Goal: Task Accomplishment & Management: Complete application form

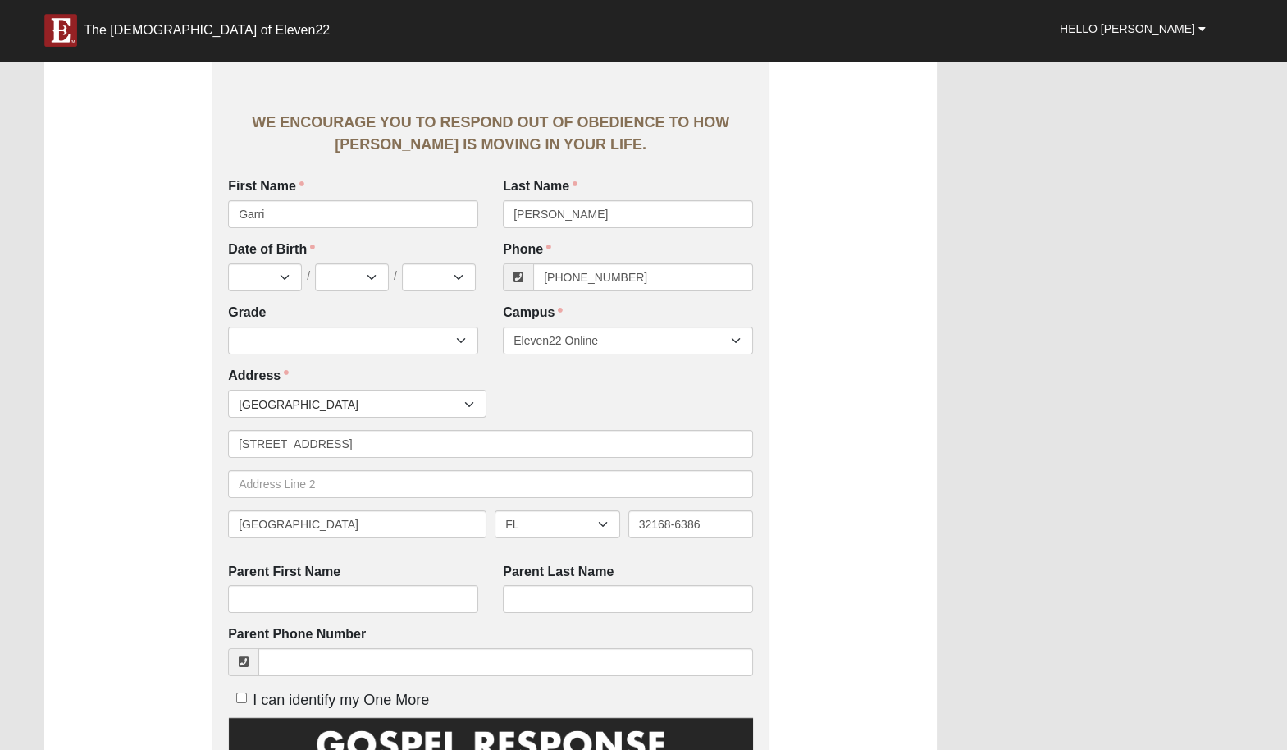
scroll to position [274, 0]
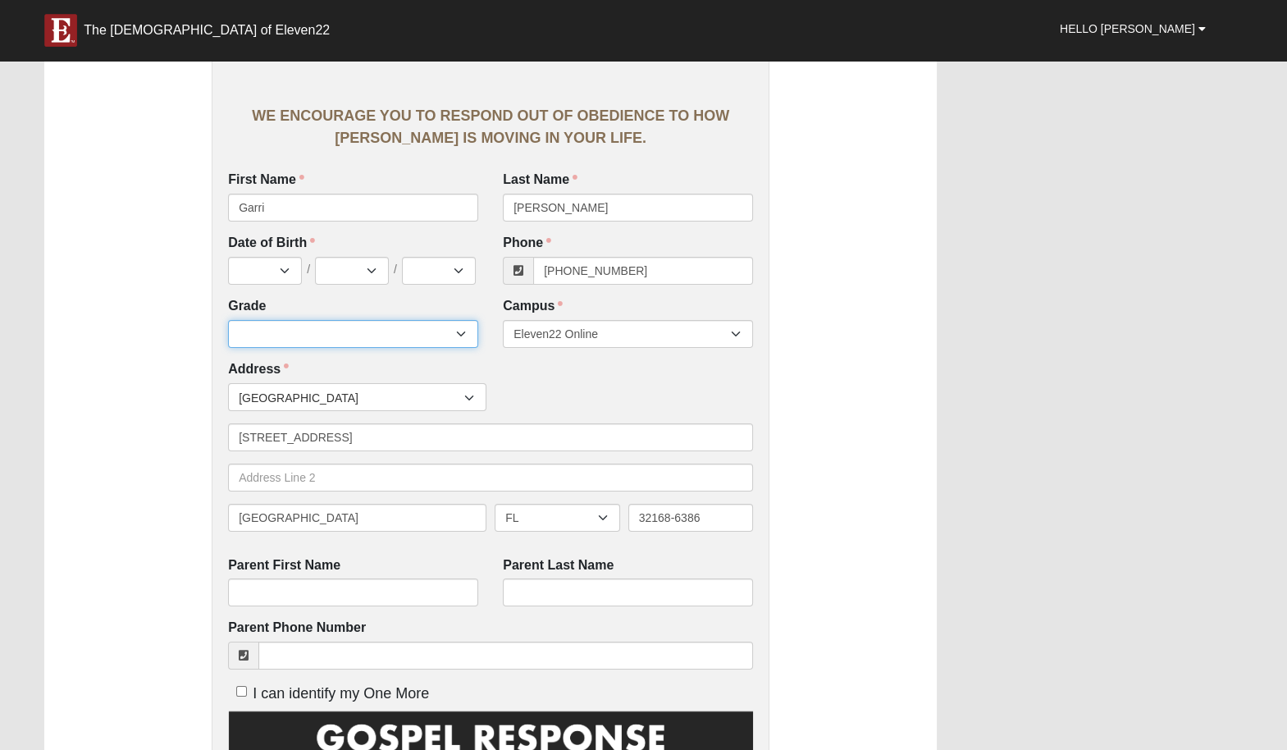
click at [394, 329] on select "6th Grade 7th Grade 8th Grade 9th Grade 10th Grade 11th Grade 12th Grade" at bounding box center [353, 334] width 250 height 28
select select "2032"
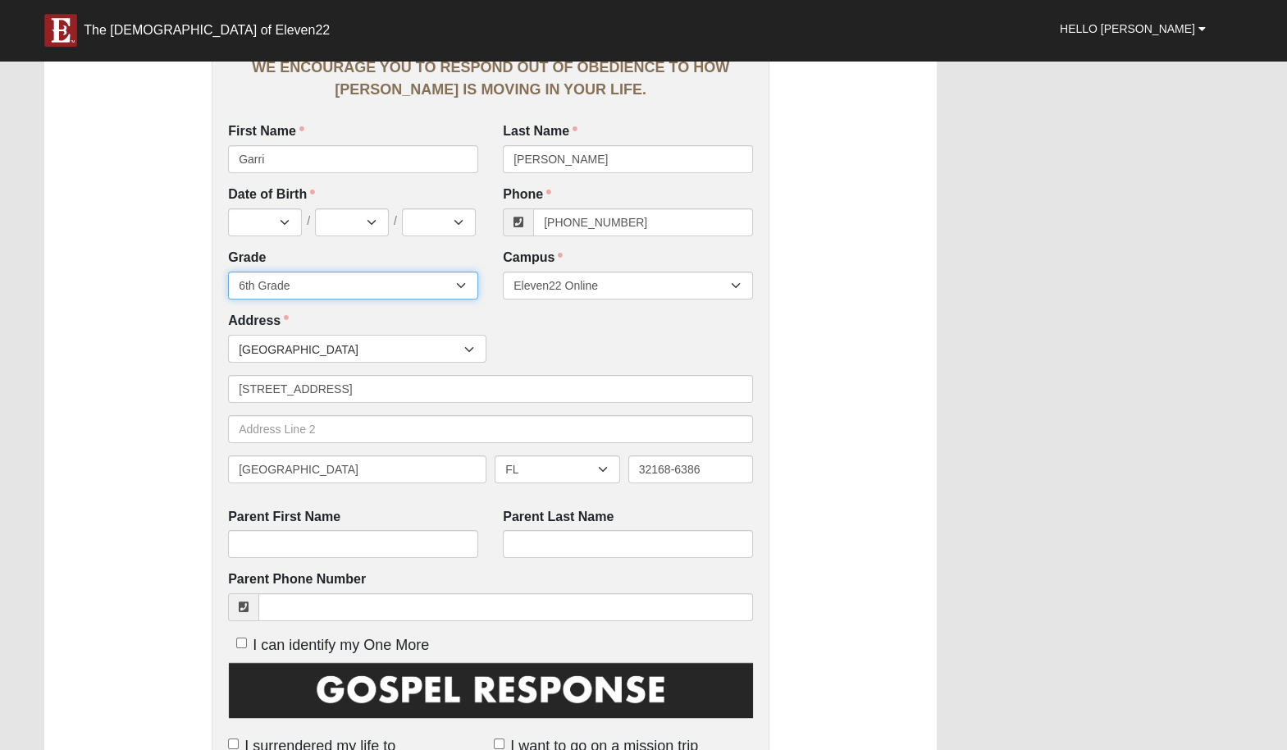
scroll to position [347, 0]
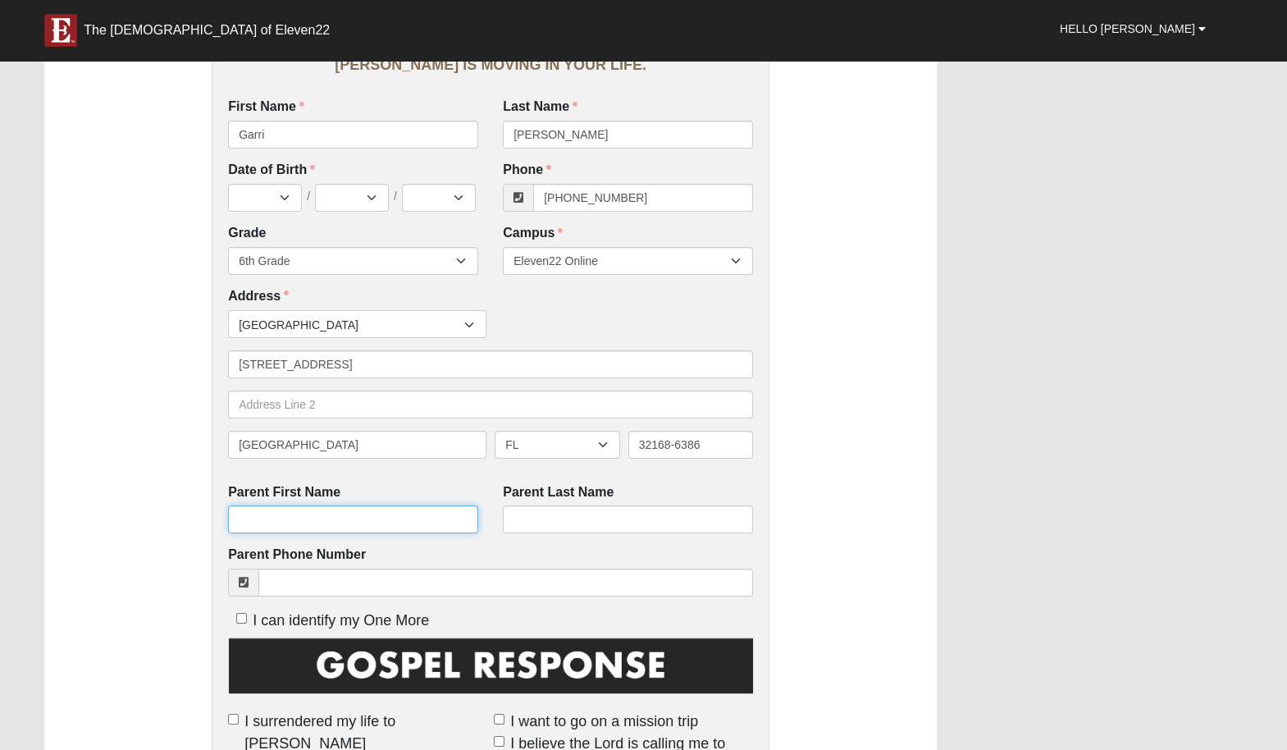
click at [372, 513] on input "Parent First Name" at bounding box center [353, 519] width 250 height 28
type input "TESTER"
click at [542, 531] on input "Parent Last Name" at bounding box center [628, 519] width 250 height 28
type input "TESTERKIN"
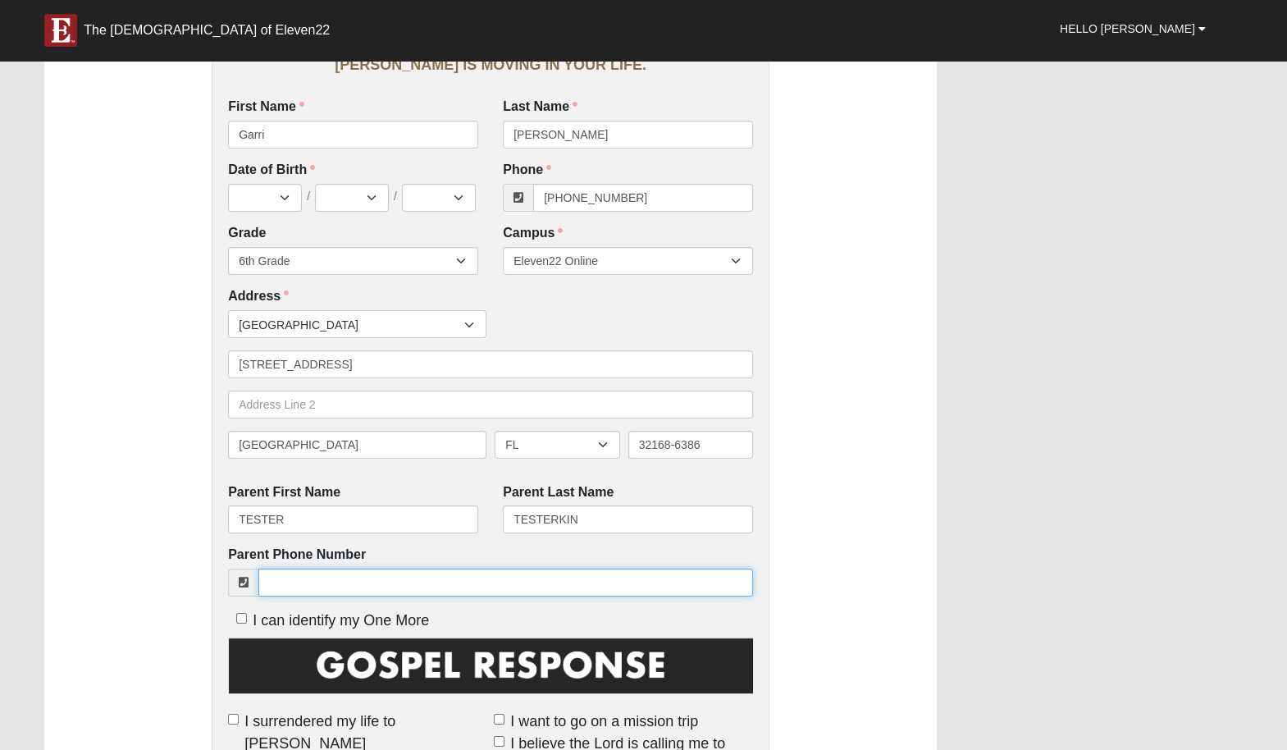
click at [514, 571] on input "Parent Phone Number" at bounding box center [505, 582] width 495 height 28
type input "[PHONE_NUMBER]"
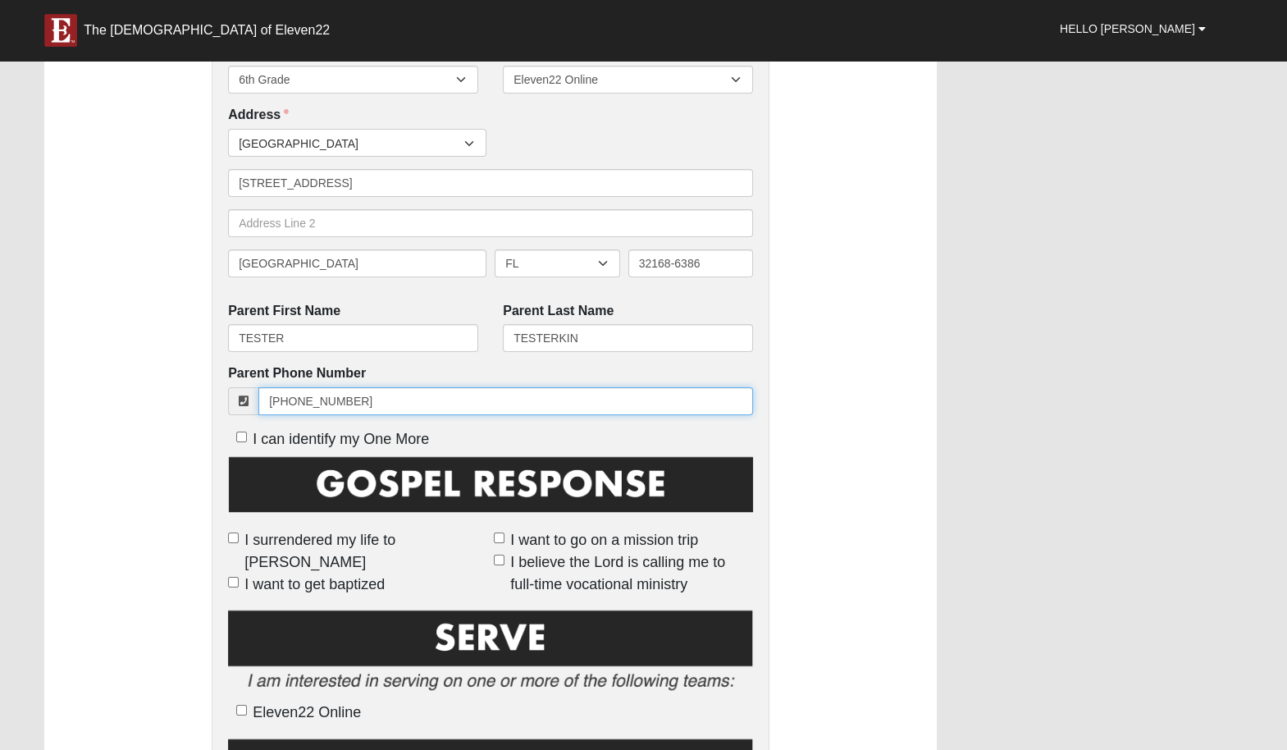
scroll to position [554, 0]
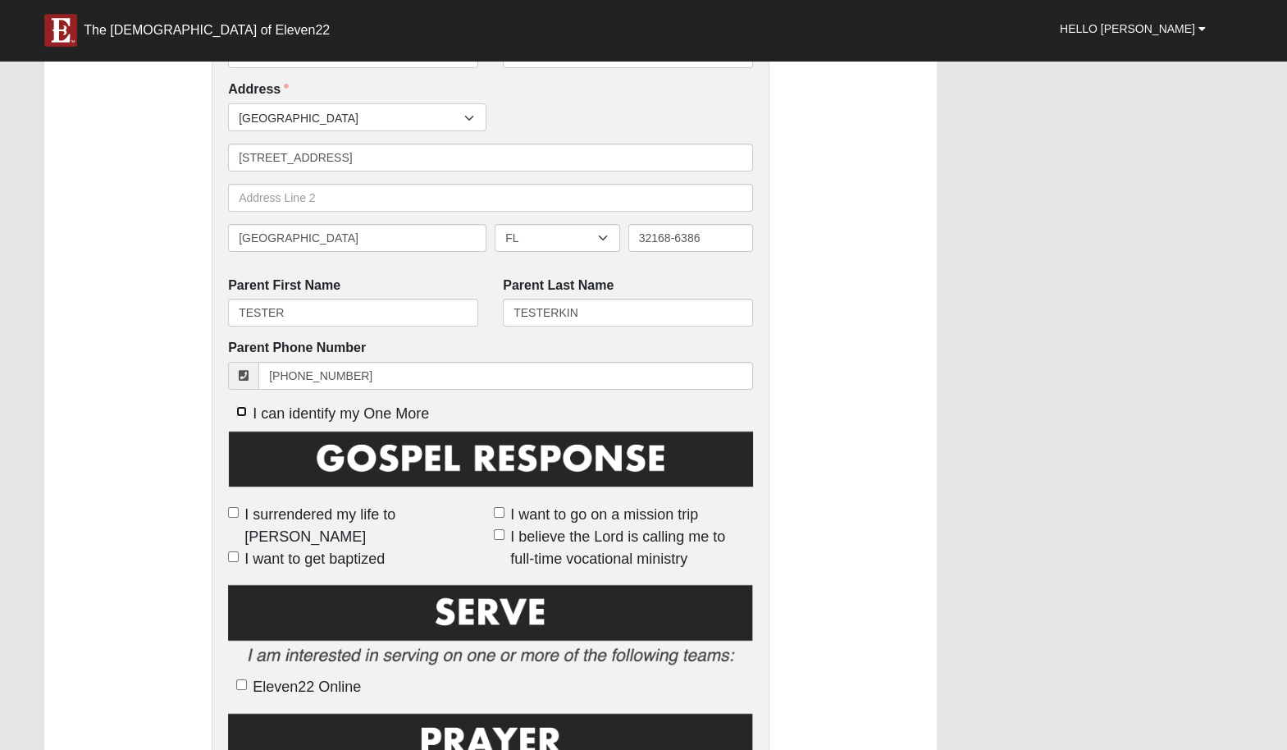
click at [239, 408] on input "I can identify my One More" at bounding box center [241, 411] width 11 height 11
checkbox input "true"
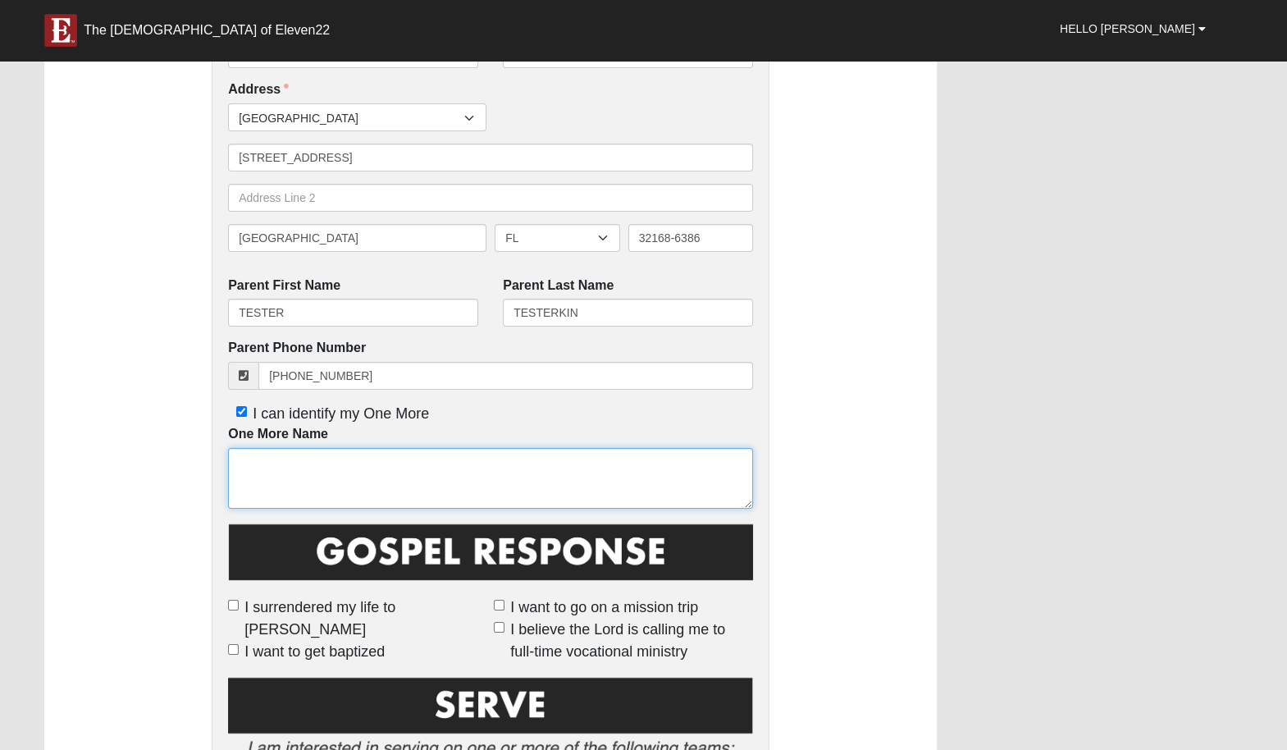
click at [324, 478] on textarea "One More Name" at bounding box center [490, 478] width 525 height 61
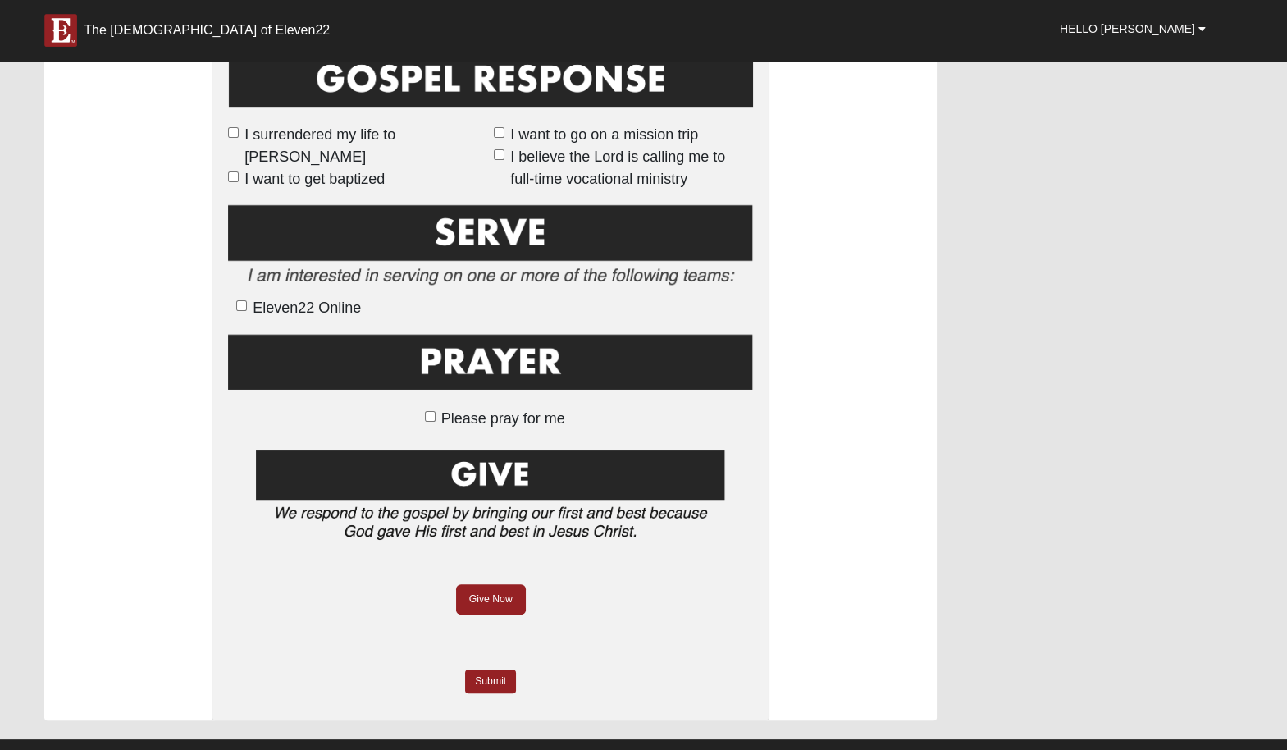
scroll to position [1037, 0]
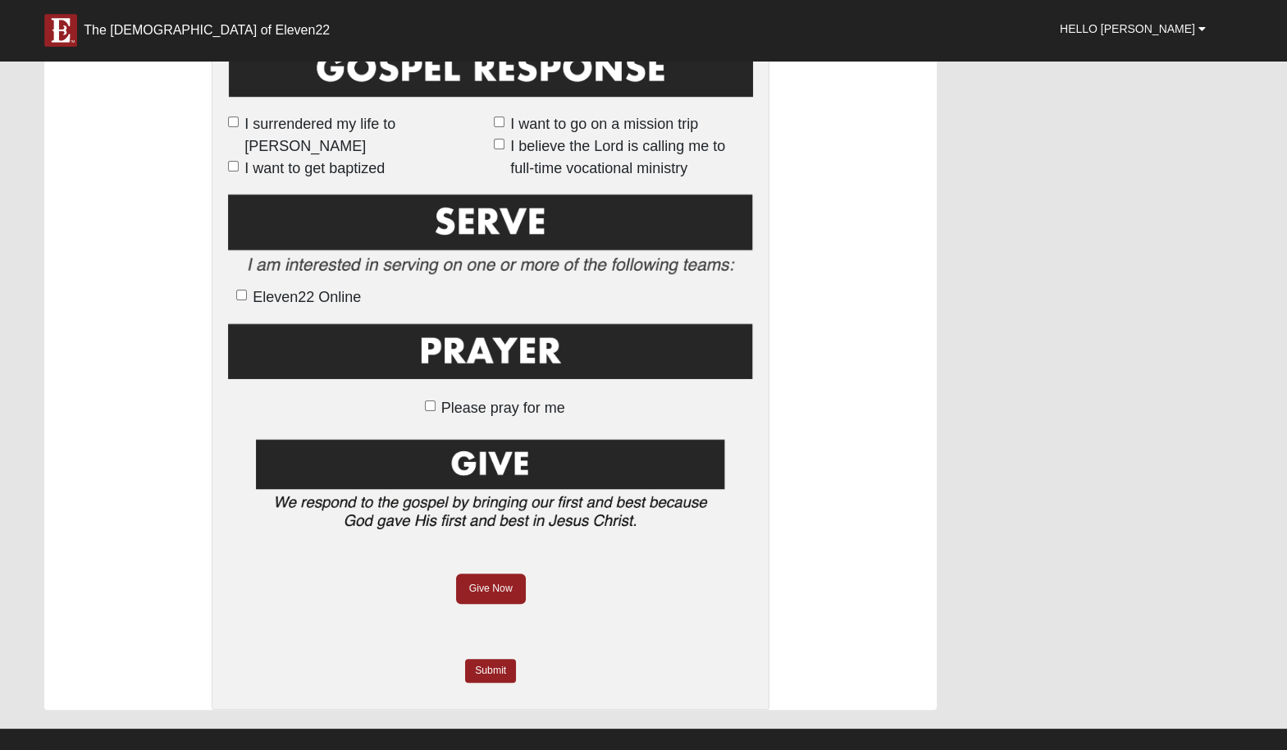
type textarea "THE NAME OF MY ONE MORE"
click at [431, 409] on input "Please pray for me" at bounding box center [430, 405] width 11 height 11
checkbox input "true"
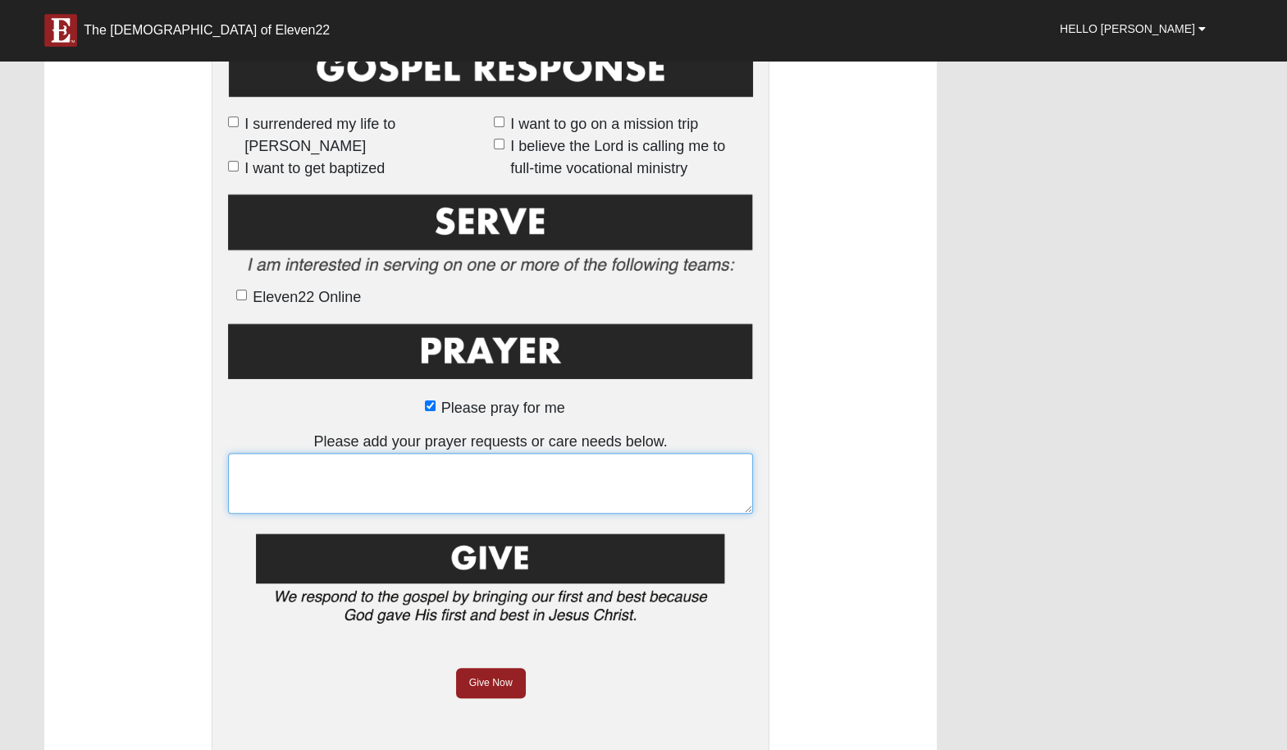
click at [381, 478] on textarea at bounding box center [490, 483] width 525 height 61
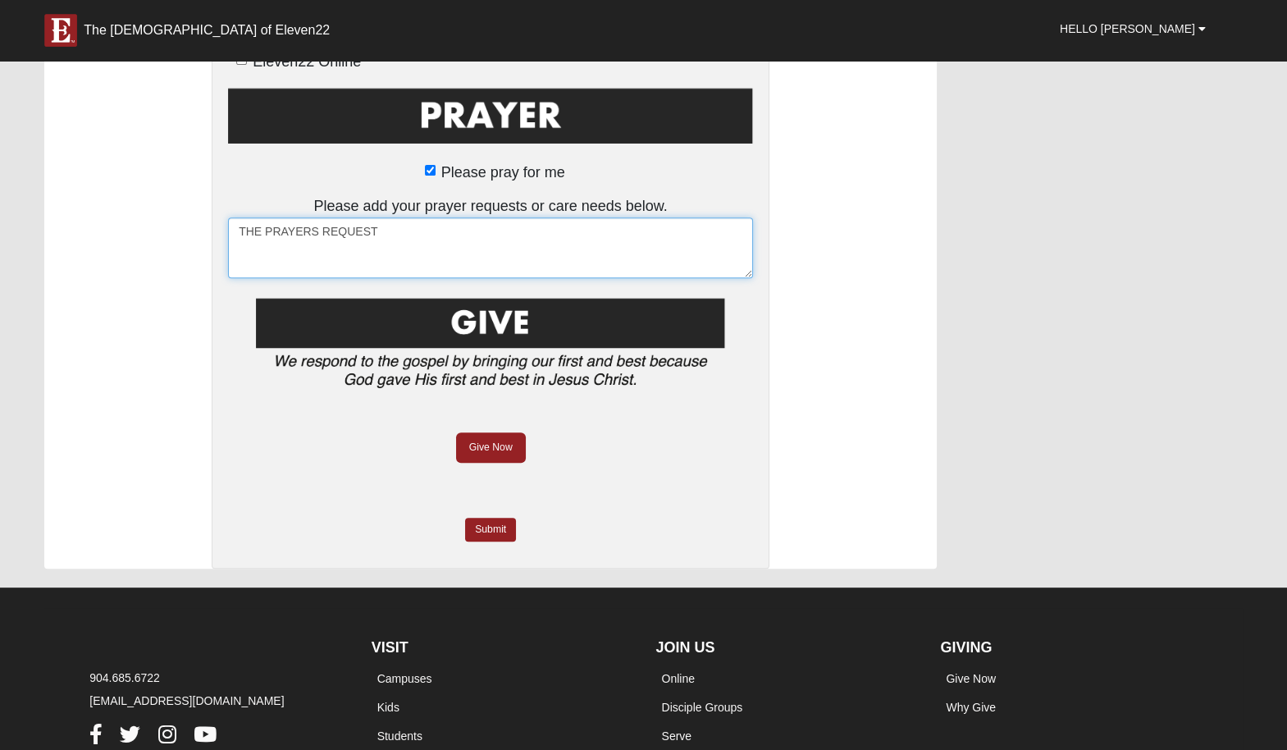
scroll to position [1434, 0]
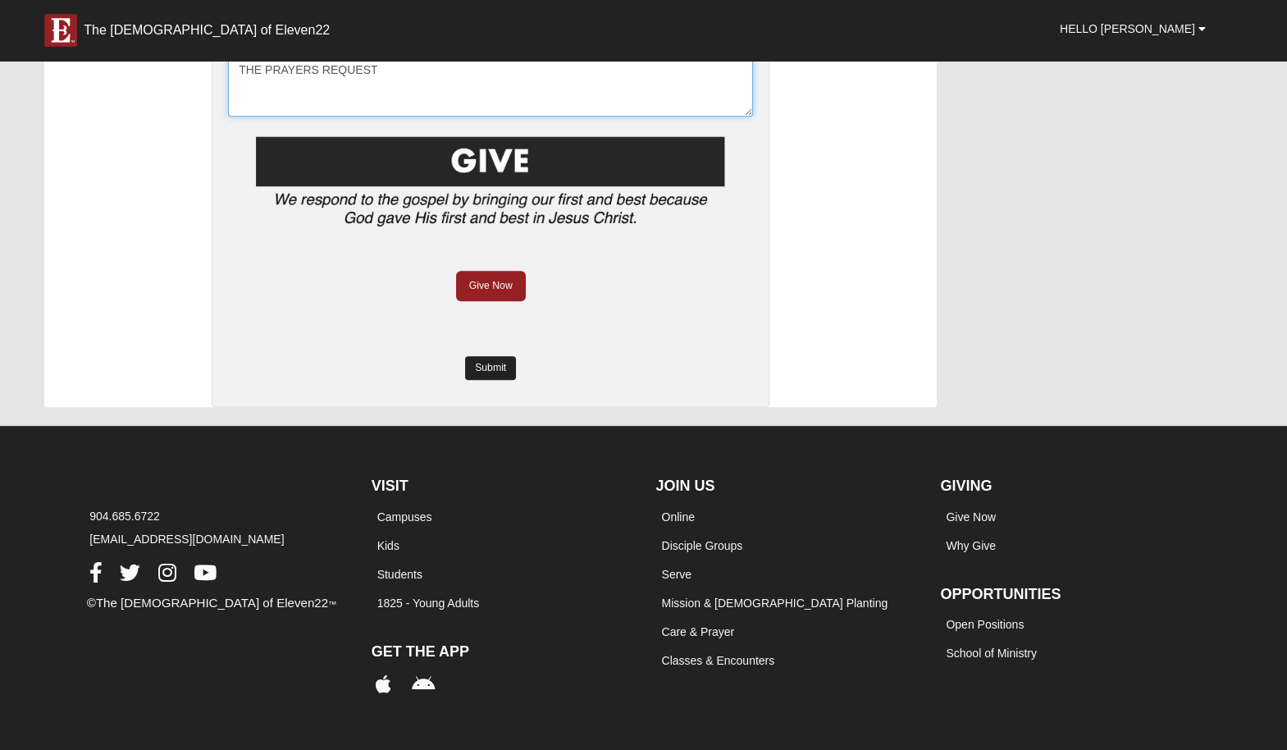
type textarea "THE PRAYERS REQUEST"
click at [501, 358] on link "Submit" at bounding box center [490, 368] width 51 height 24
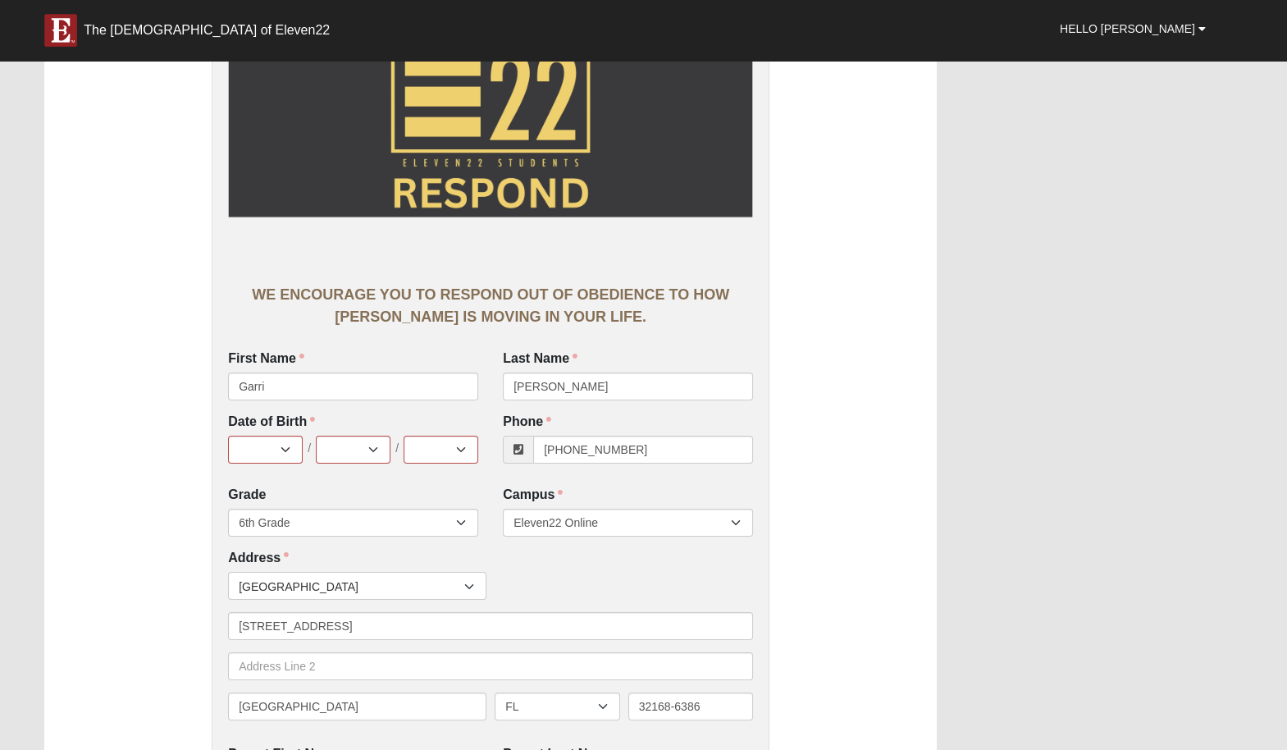
scroll to position [265, 0]
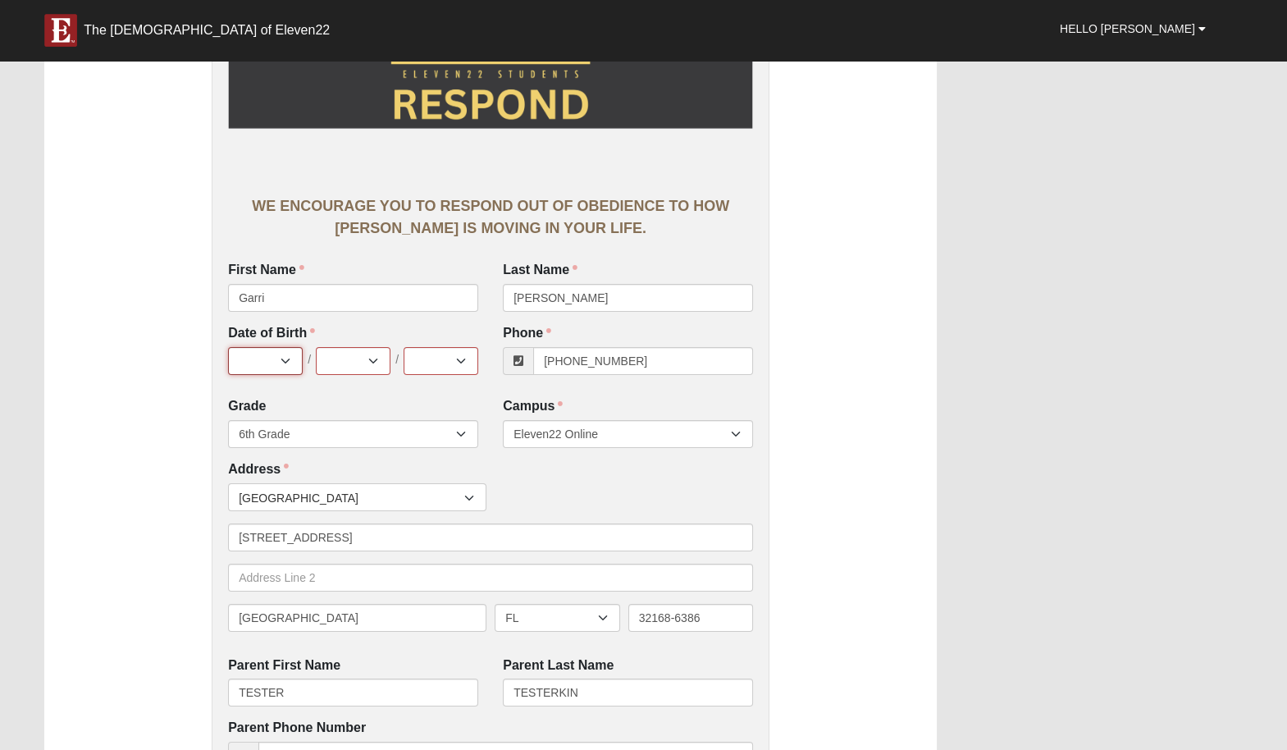
click at [266, 353] on select "Jan Feb Mar Apr May Jun [DATE] Aug Sep Oct Nov Dec" at bounding box center [265, 361] width 75 height 28
click at [270, 361] on select "Jan Feb Mar Apr May Jun [DATE] Aug Sep Oct Nov Dec" at bounding box center [265, 361] width 75 height 28
select select "6"
click at [332, 359] on select "1 2 3 4 5 6 7 8 9 10 11 12 13 14 15 16 17 18 19 20 21 22 23 24 25 26 27 28 29 3…" at bounding box center [353, 361] width 75 height 28
select select "22"
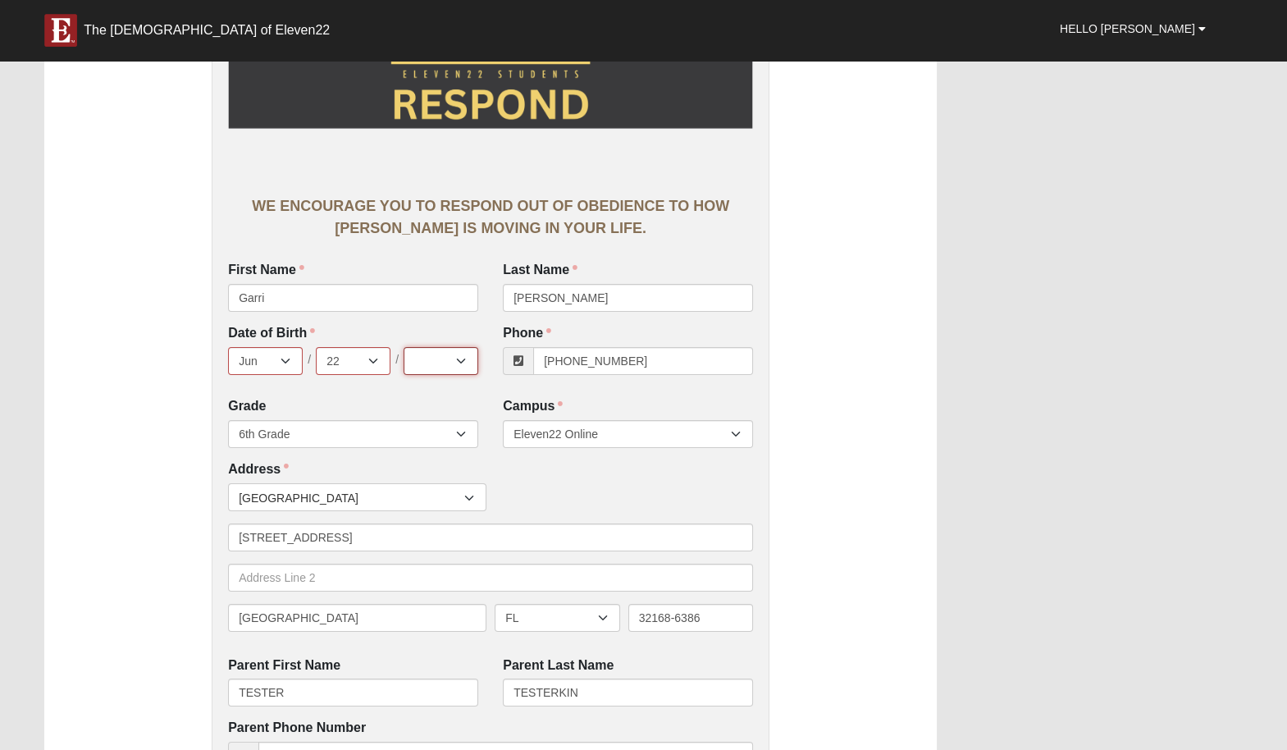
click at [434, 370] on select "2025 2024 2023 2022 2021 2020 2019 2018 2017 2016 2015 2014 2013 2012 2011 2010…" at bounding box center [440, 361] width 75 height 28
select select "1979"
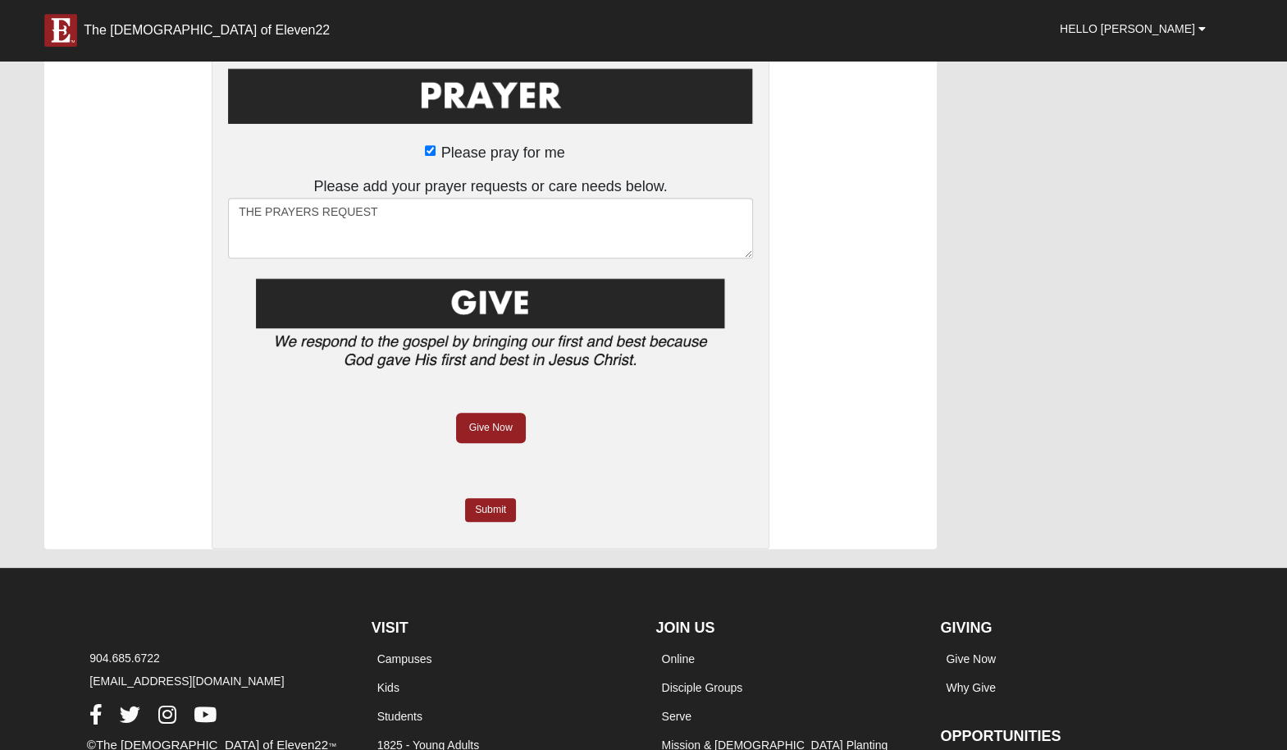
scroll to position [1524, 0]
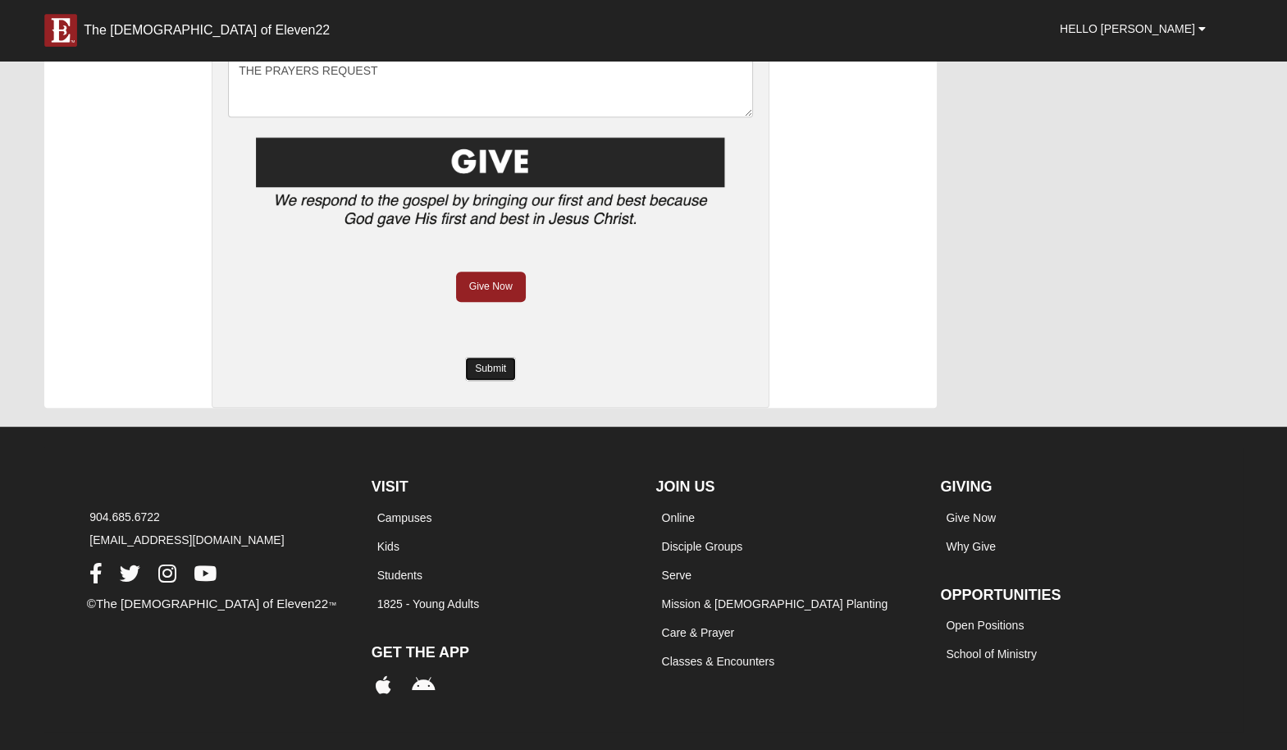
click at [499, 360] on link "Submit" at bounding box center [490, 369] width 51 height 24
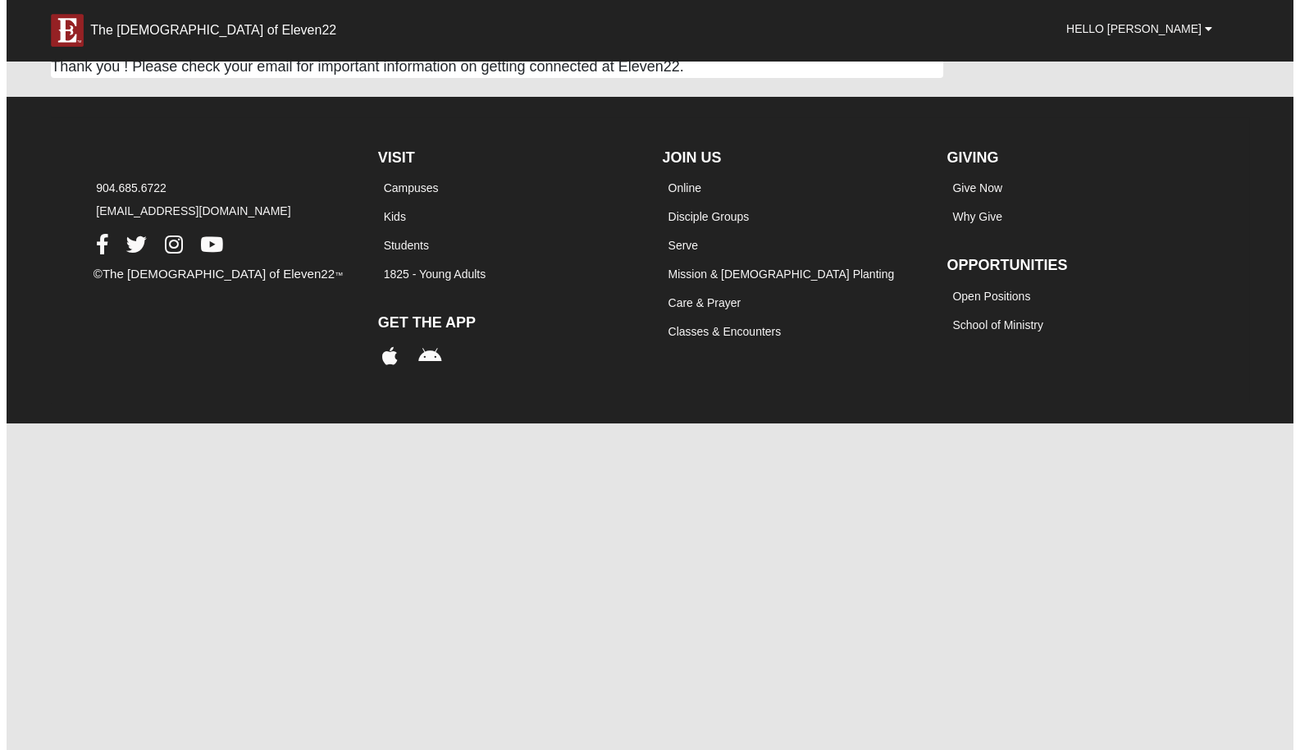
scroll to position [0, 0]
